Goal: Obtain resource: Obtain resource

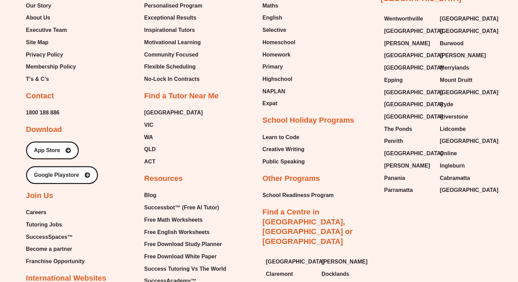
scroll to position [2871, 0]
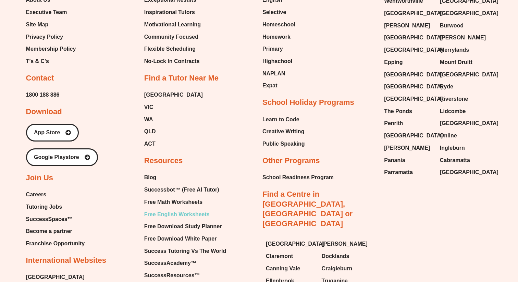
click at [169, 209] on span "Free English Worksheets" at bounding box center [176, 214] width 65 height 10
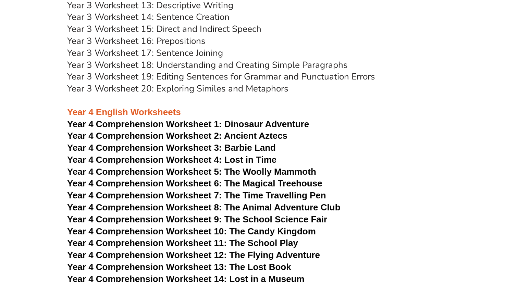
scroll to position [2367, 0]
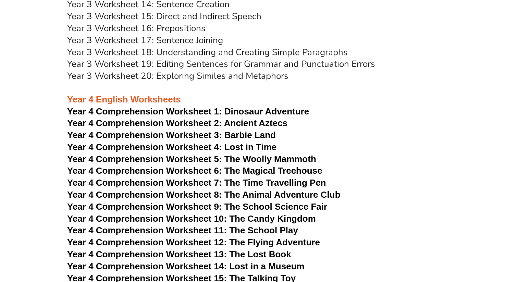
click at [221, 133] on span "Year 4 Comprehension Worksheet 3: Barbie Land" at bounding box center [171, 135] width 209 height 10
click at [221, 144] on span "Year 4 Comprehension Worksheet 4: Lost in Time" at bounding box center [171, 147] width 209 height 10
click at [415, 97] on h3 "Year 4 English Worksheets" at bounding box center [259, 93] width 384 height 23
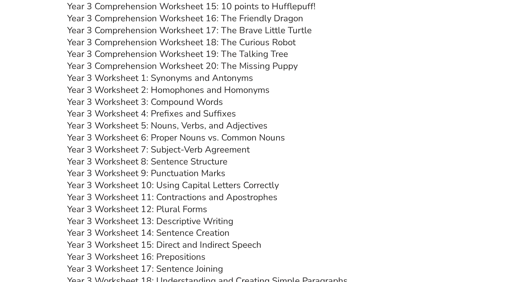
scroll to position [2134, 0]
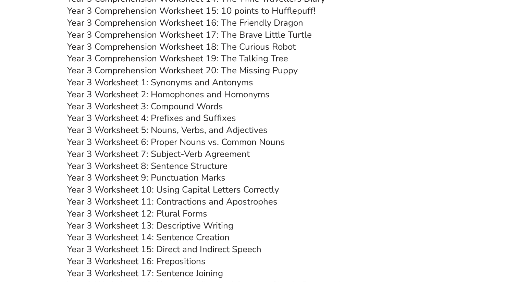
click at [274, 57] on link "Year 3 Comprehension Worksheet 19: The Talking Tree" at bounding box center [177, 58] width 221 height 12
